Goal: Information Seeking & Learning: Learn about a topic

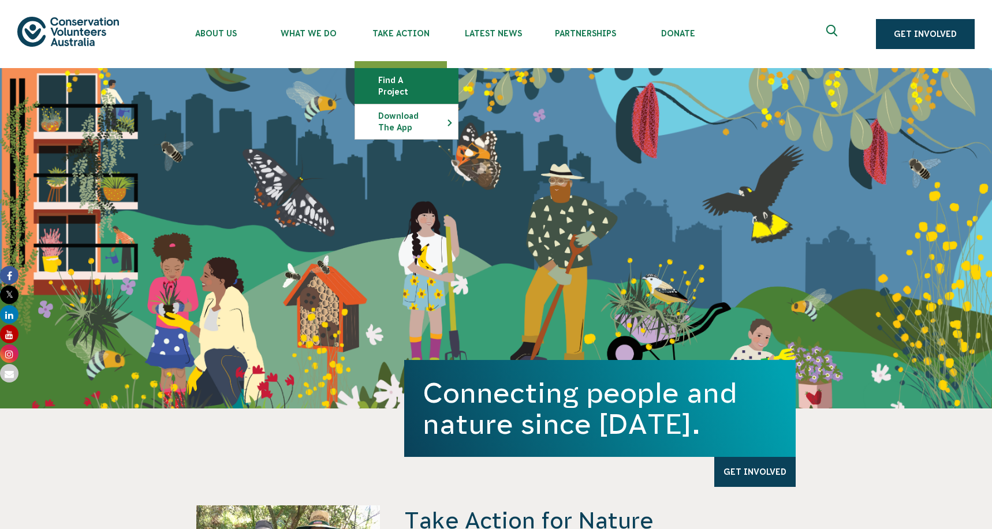
click at [396, 78] on link "Find a project" at bounding box center [406, 86] width 103 height 35
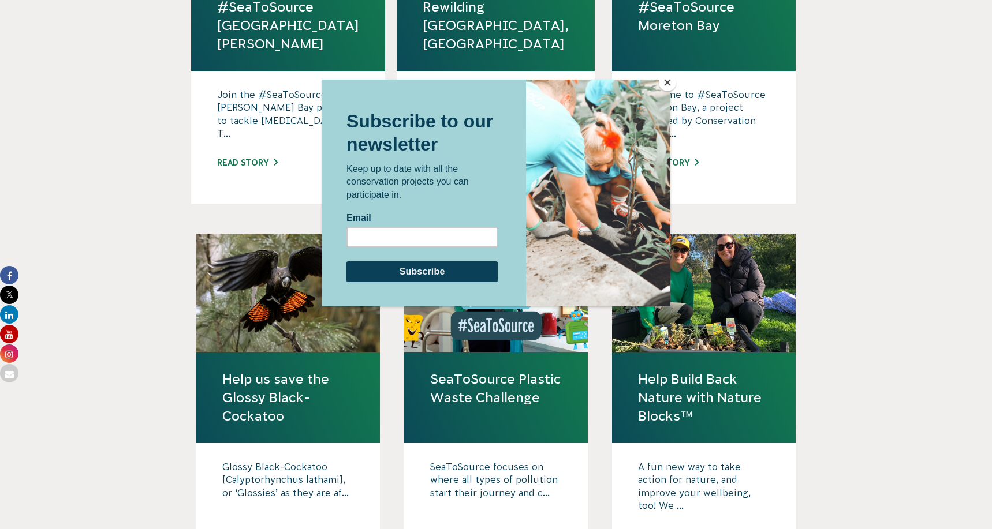
click at [669, 80] on button "Close" at bounding box center [667, 82] width 17 height 17
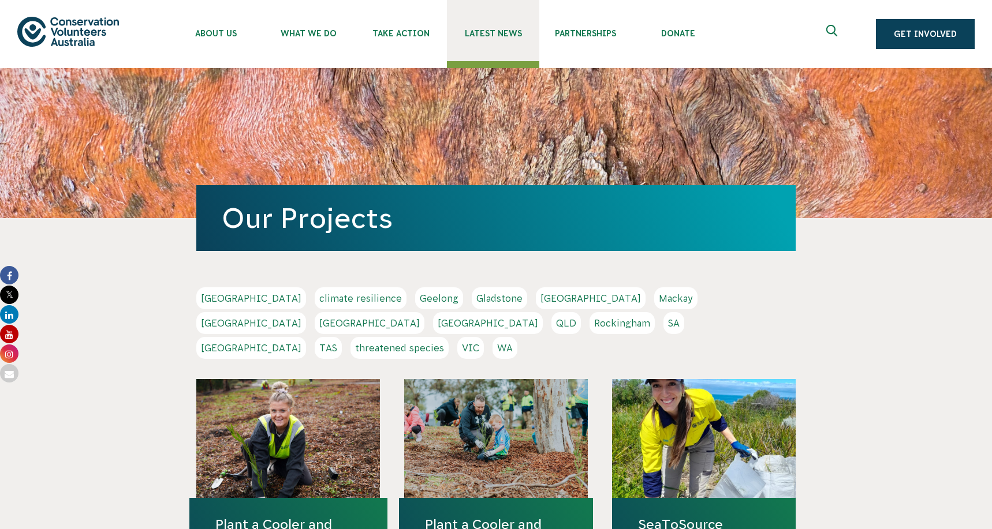
click at [482, 43] on link "Latest News" at bounding box center [493, 30] width 92 height 61
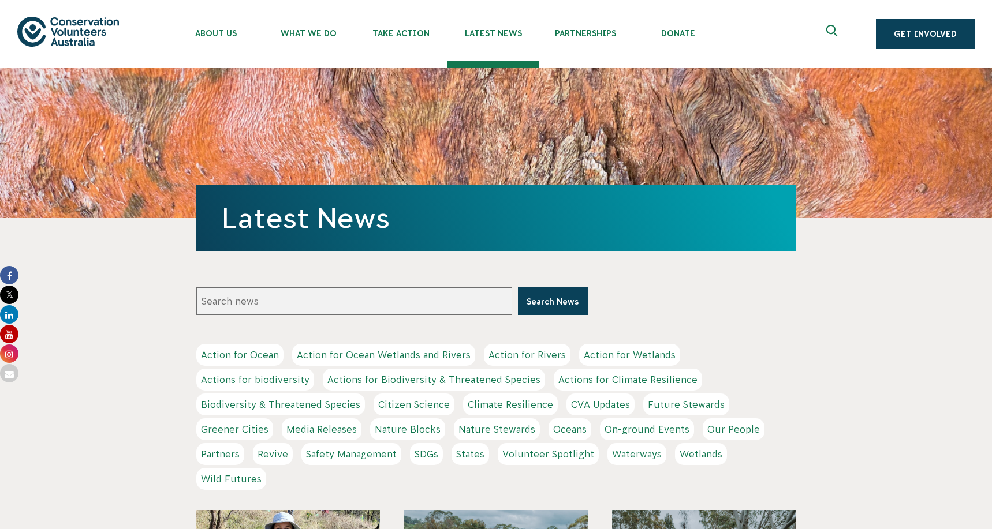
click at [841, 27] on icon "Expand search box" at bounding box center [833, 33] width 14 height 17
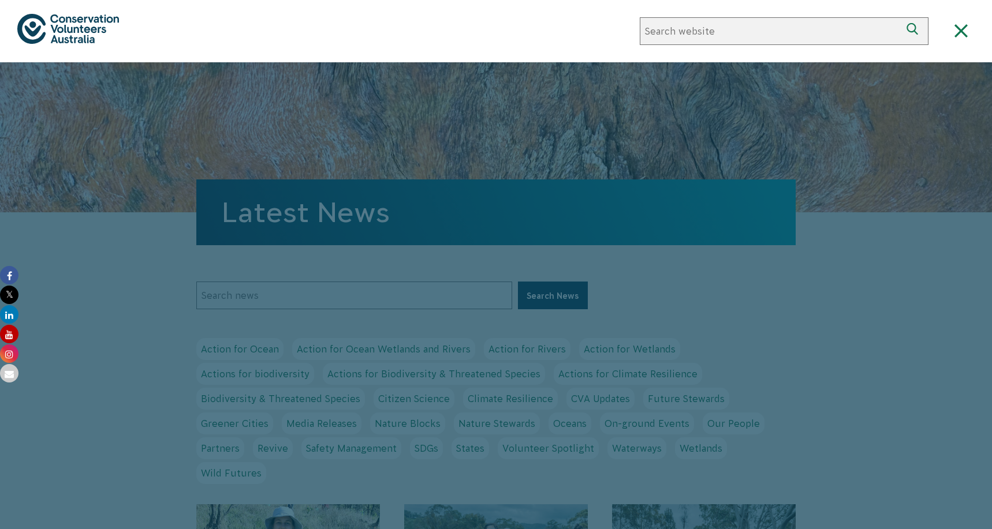
click at [757, 31] on input "Search news" at bounding box center [770, 31] width 261 height 28
type input "competition"
click at [901, 17] on button "Search" at bounding box center [915, 31] width 28 height 28
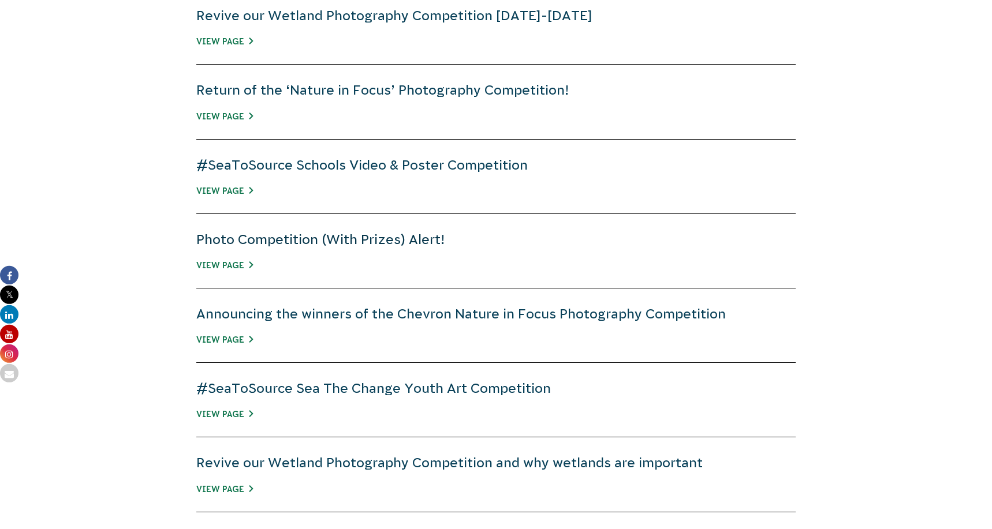
scroll to position [530, 0]
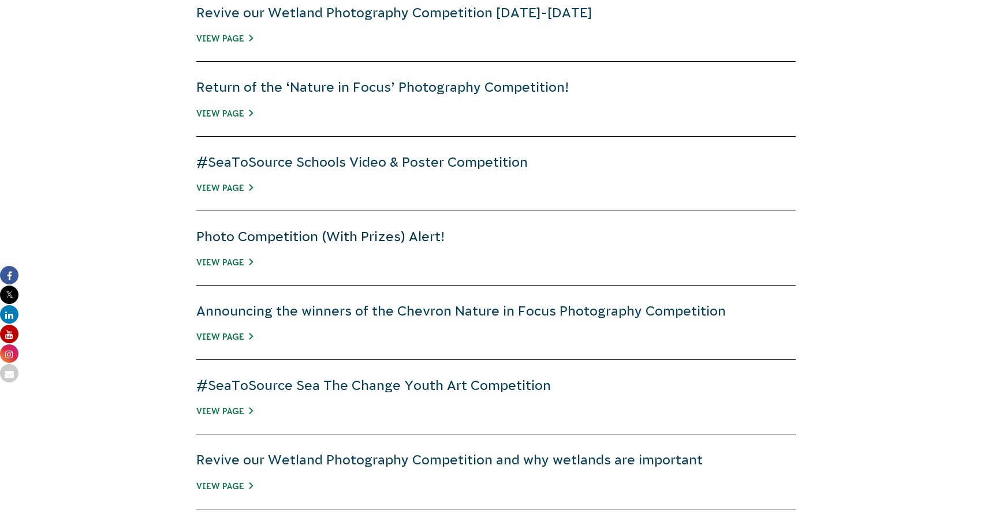
click at [317, 232] on link "Photo Competition (With Prizes) Alert!" at bounding box center [320, 236] width 248 height 15
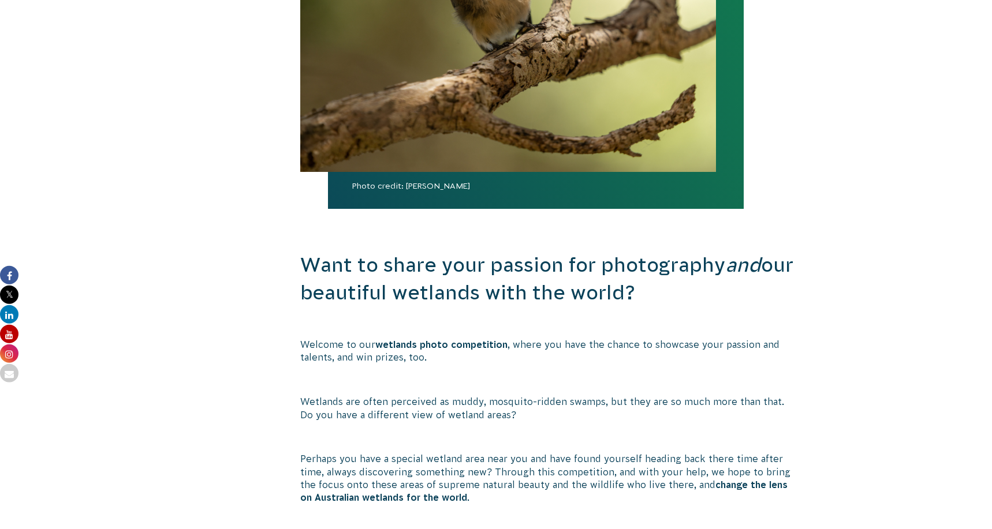
scroll to position [530, 0]
